Goal: Transaction & Acquisition: Subscribe to service/newsletter

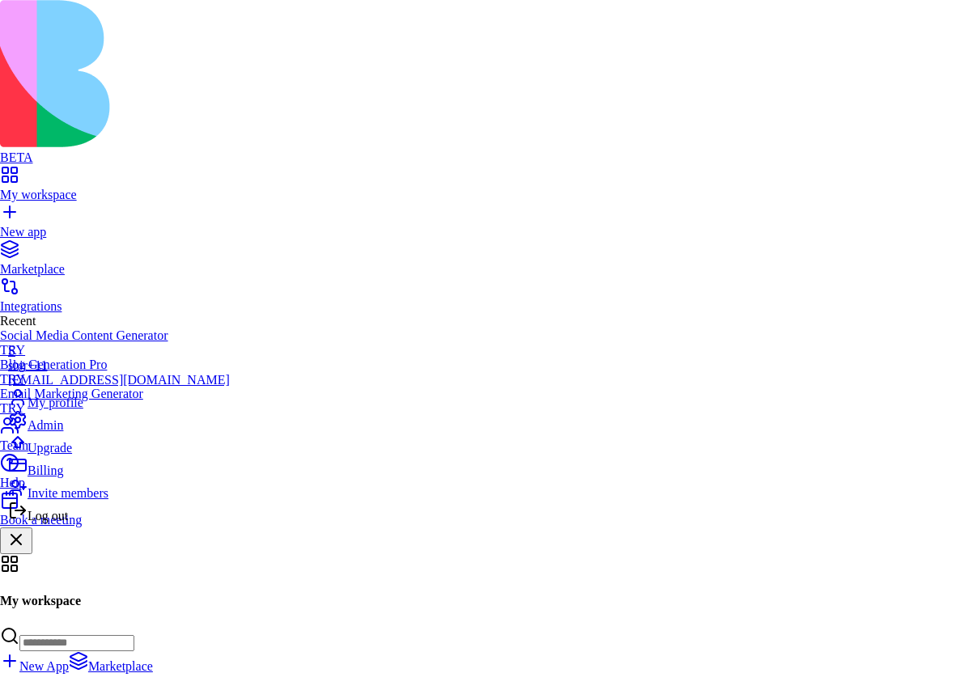
click at [110, 478] on div "Billing" at bounding box center [119, 467] width 222 height 23
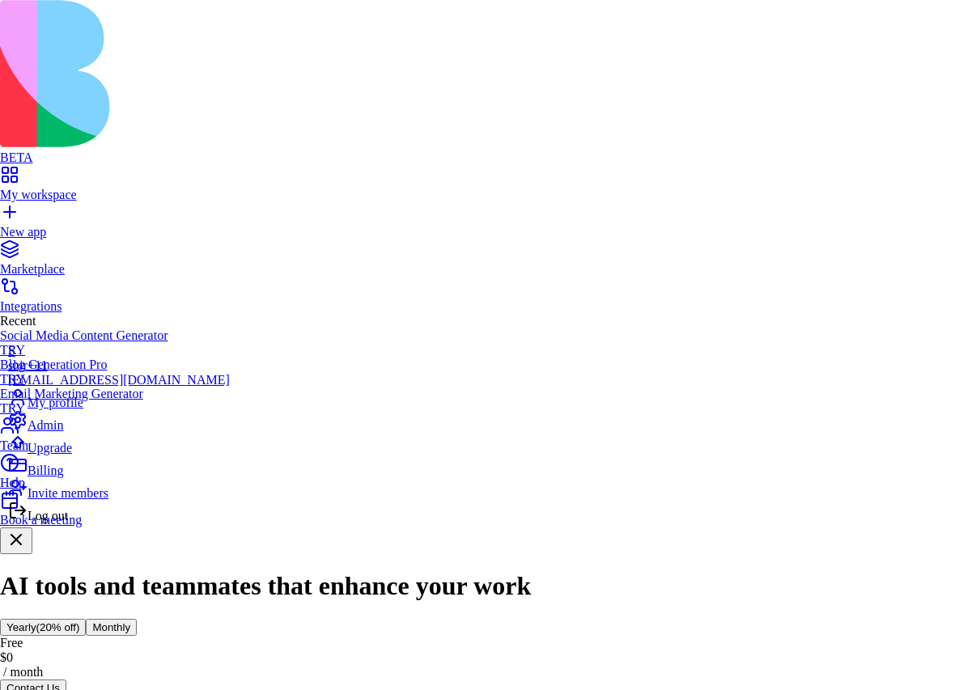
click at [104, 524] on div "Log out" at bounding box center [119, 512] width 222 height 23
